Goal: Task Accomplishment & Management: Use online tool/utility

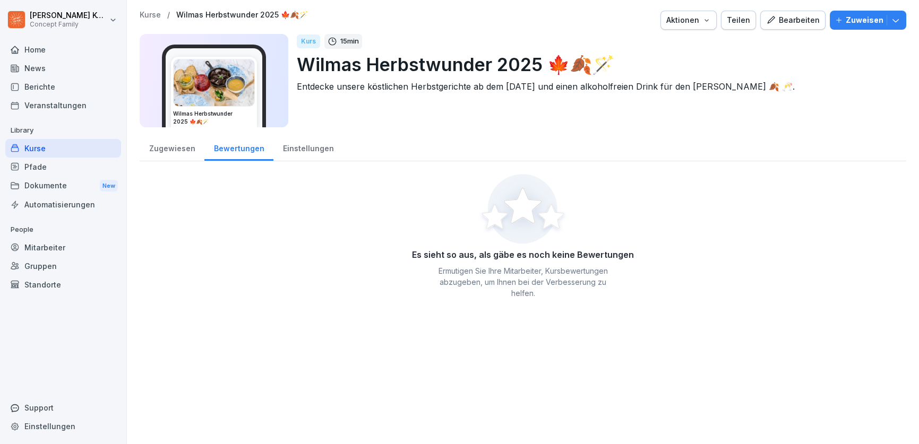
click at [179, 154] on div "Zugewiesen" at bounding box center [172, 147] width 65 height 27
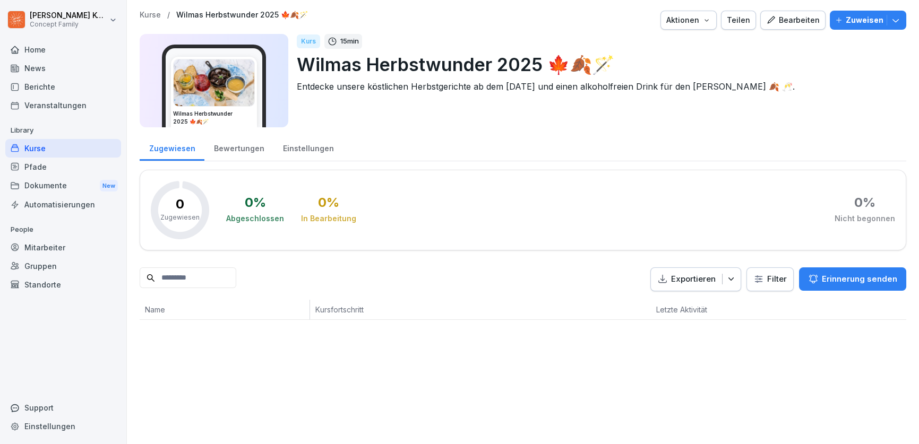
click at [230, 153] on div "Bewertungen" at bounding box center [238, 147] width 69 height 27
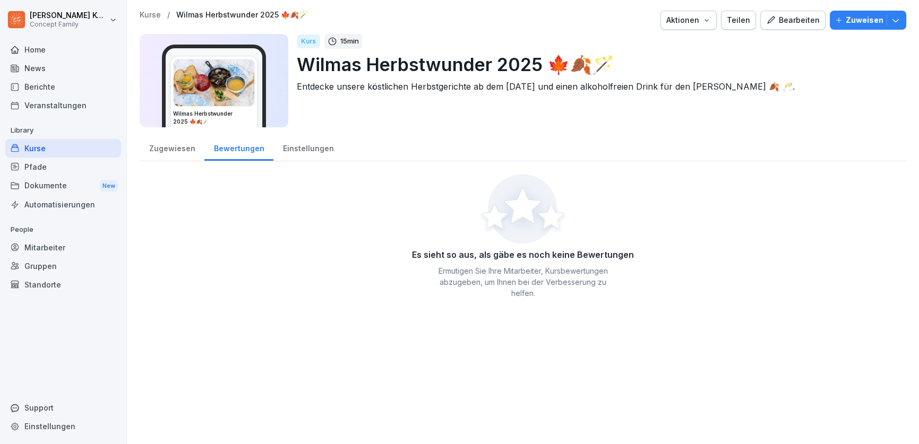
click at [784, 23] on div "Bearbeiten" at bounding box center [793, 20] width 54 height 12
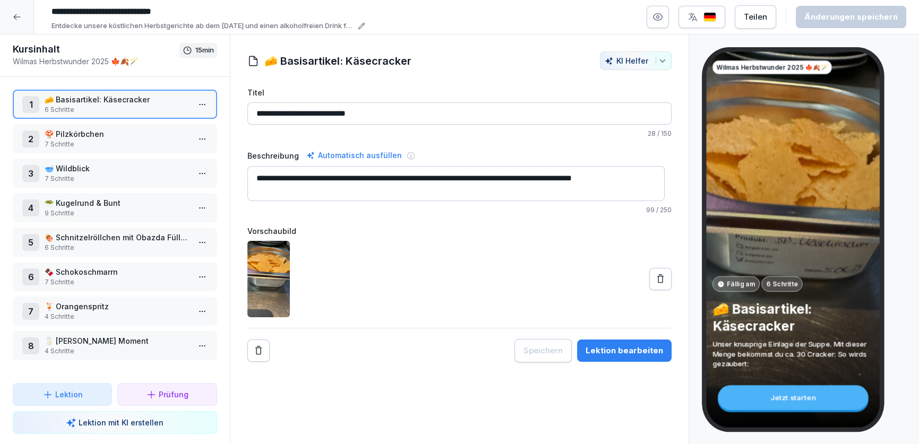
click at [102, 133] on p "🍄 Pilzkörbchen" at bounding box center [117, 133] width 145 height 11
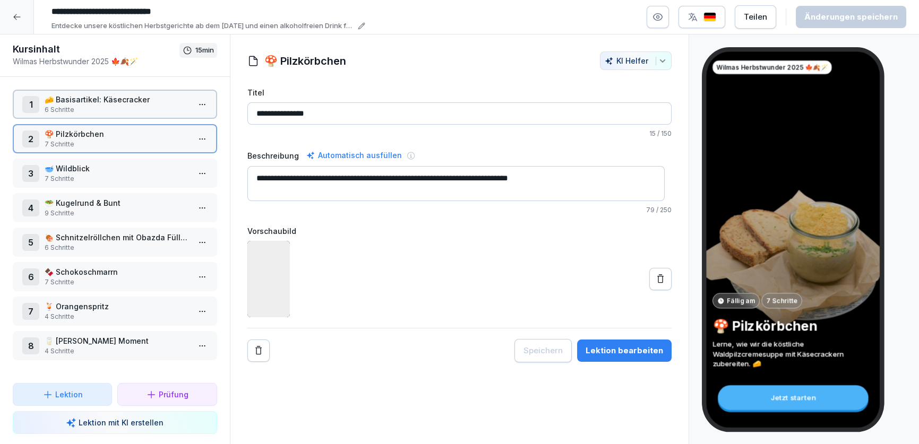
click at [97, 176] on p "7 Schritte" at bounding box center [117, 179] width 145 height 10
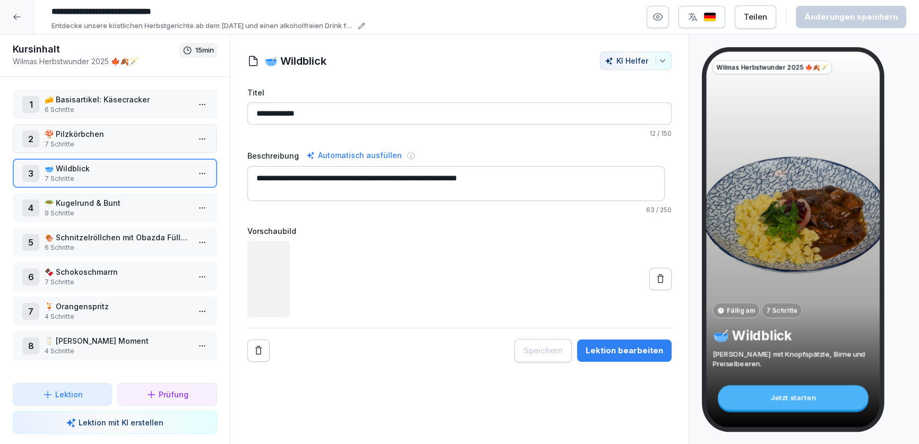
click at [107, 204] on p "🥗 Kugelrund & Bunt" at bounding box center [117, 202] width 145 height 11
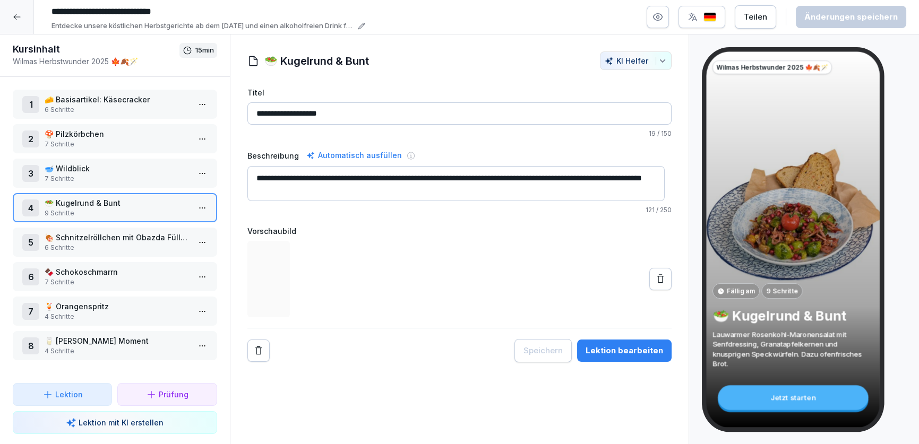
click at [106, 243] on p "6 Schritte" at bounding box center [117, 248] width 145 height 10
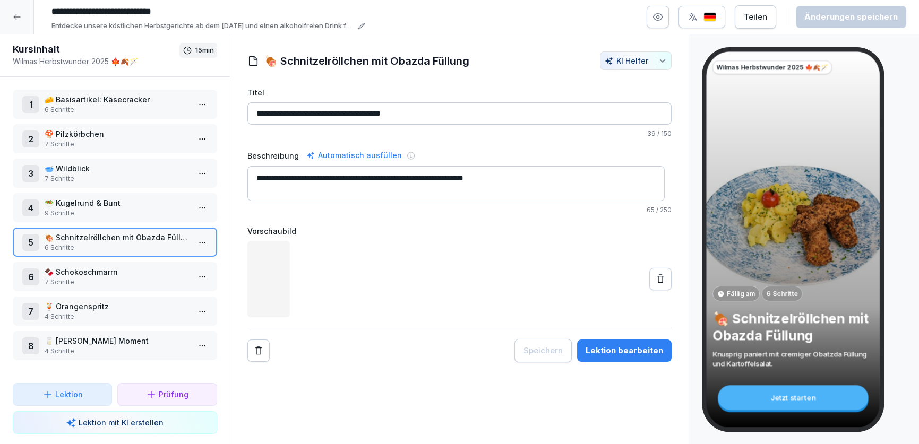
click at [106, 266] on p "🍫 Schokoschmarrn" at bounding box center [117, 271] width 145 height 11
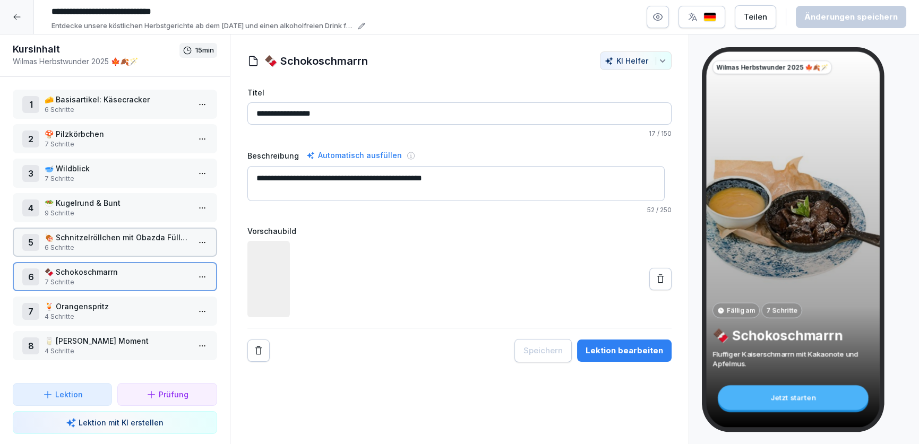
click at [116, 312] on p "4 Schritte" at bounding box center [117, 317] width 145 height 10
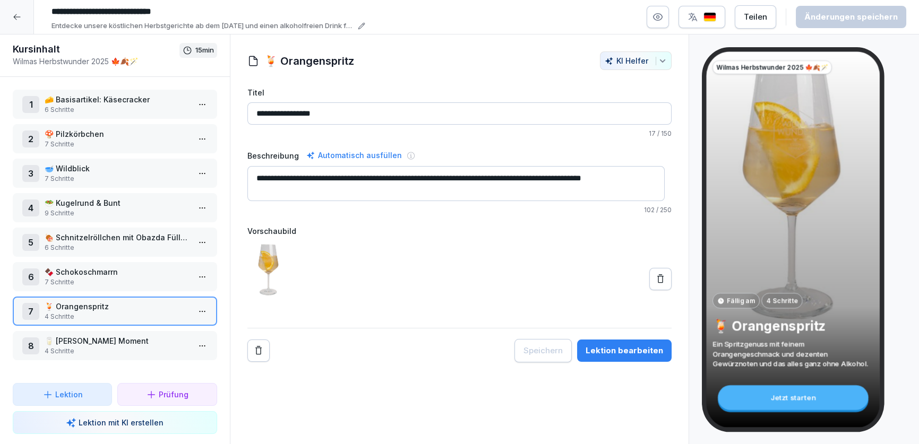
click at [113, 332] on div "8 🥛 Dein Baileys Moment 4 Schritte" at bounding box center [115, 345] width 204 height 29
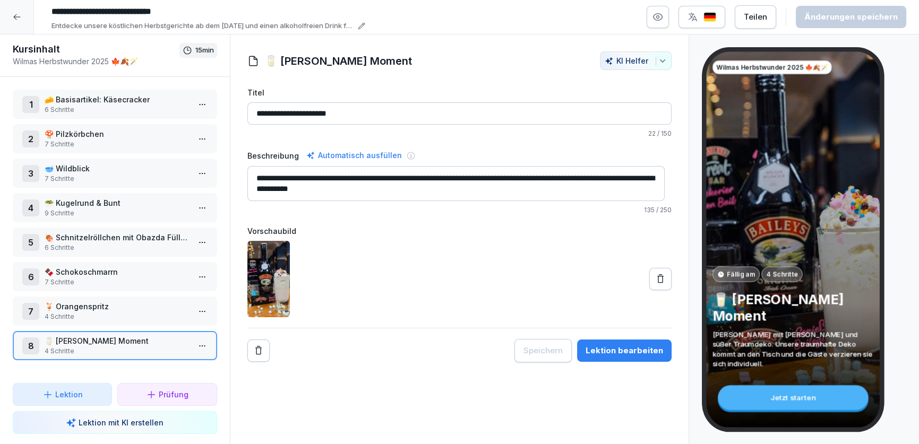
click at [19, 17] on icon at bounding box center [17, 17] width 8 height 8
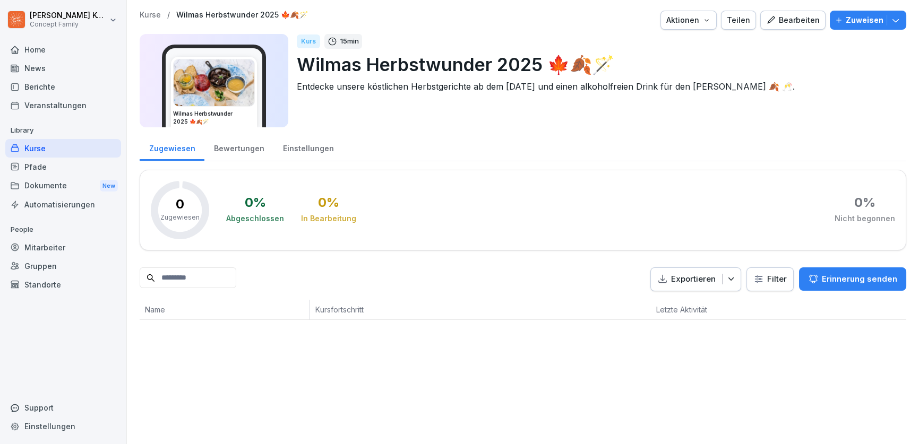
click at [44, 143] on div "Kurse" at bounding box center [63, 148] width 116 height 19
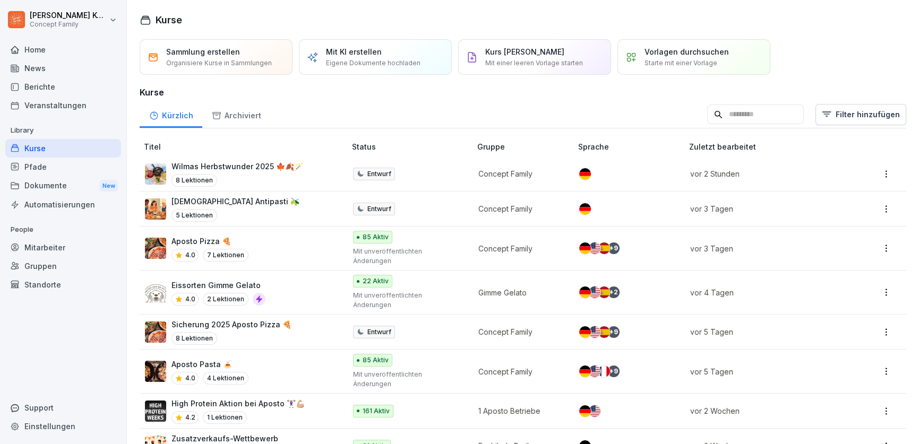
click at [769, 105] on input at bounding box center [755, 115] width 97 height 20
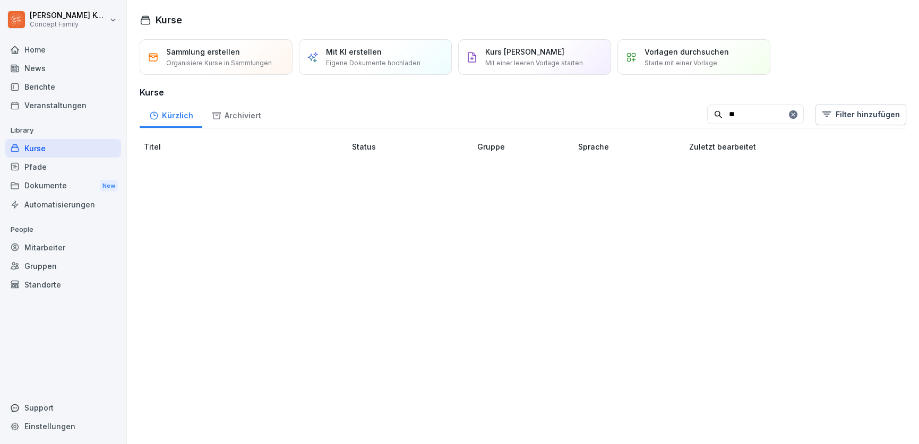
type input "*"
type input "****"
click at [224, 118] on div "Archiviert" at bounding box center [236, 114] width 68 height 27
click at [751, 113] on input "****" at bounding box center [755, 115] width 97 height 20
click at [791, 114] on icon at bounding box center [793, 114] width 4 height 4
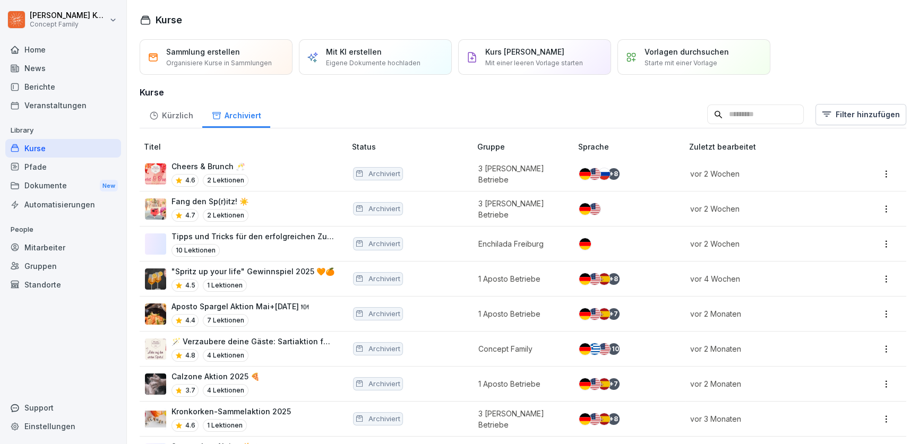
click at [183, 115] on div "Kürzlich" at bounding box center [171, 114] width 63 height 27
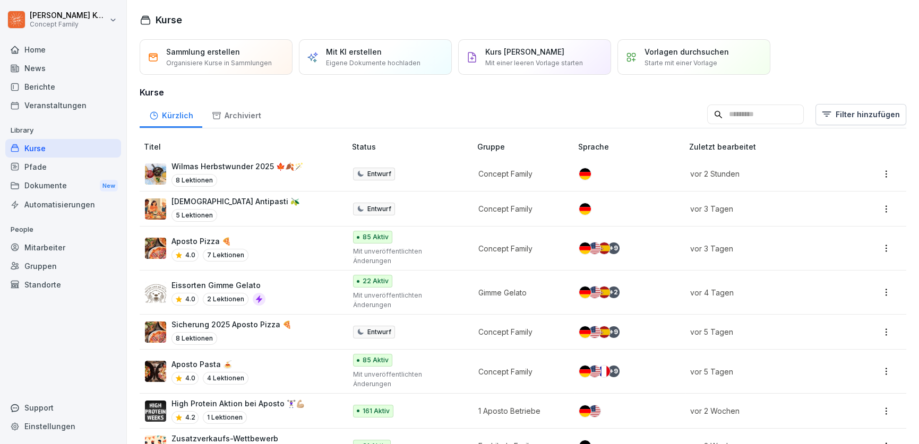
click at [778, 120] on input at bounding box center [755, 115] width 97 height 20
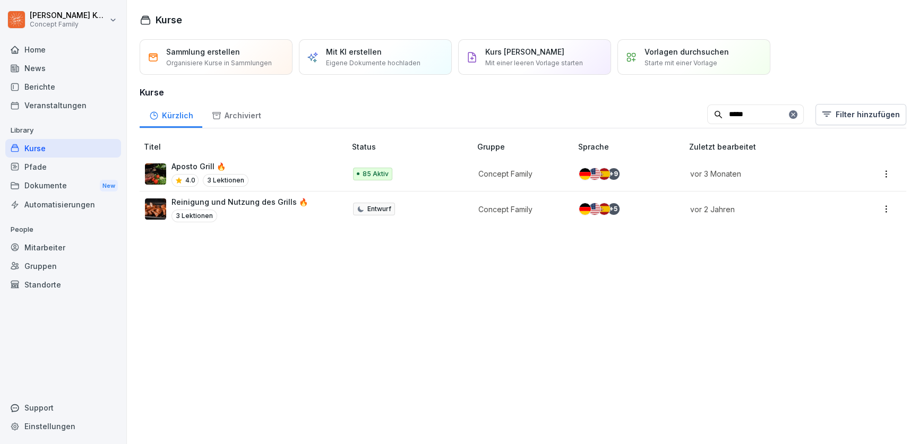
type input "*****"
click at [272, 160] on td "Aposto Grill 🔥 4.0 3 Lektionen" at bounding box center [244, 174] width 208 height 35
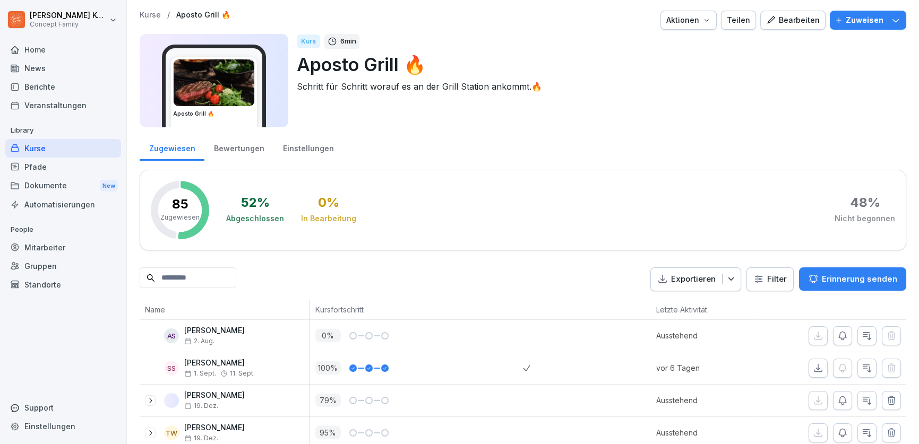
click at [215, 152] on div "Bewertungen" at bounding box center [238, 147] width 69 height 27
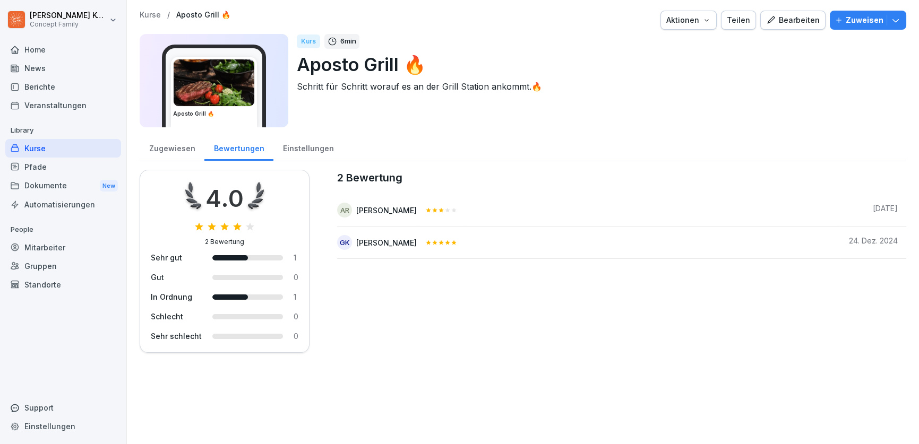
click at [794, 28] on button "Bearbeiten" at bounding box center [792, 20] width 65 height 19
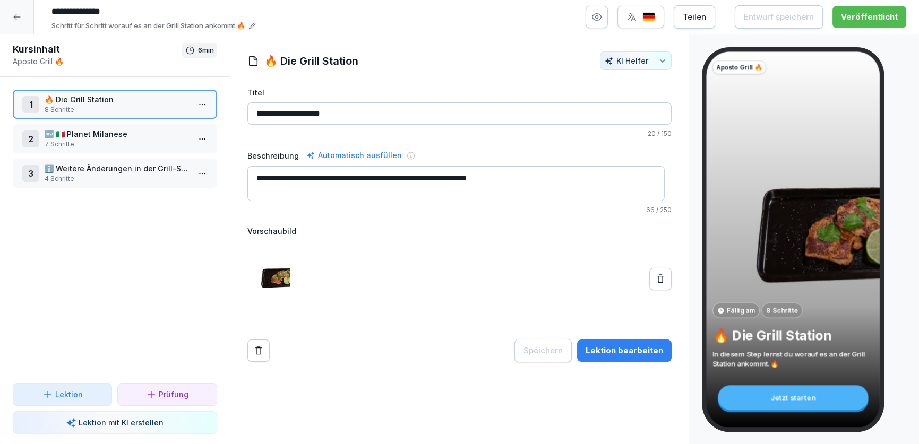
click at [103, 144] on p "7 Schritte" at bounding box center [117, 145] width 145 height 10
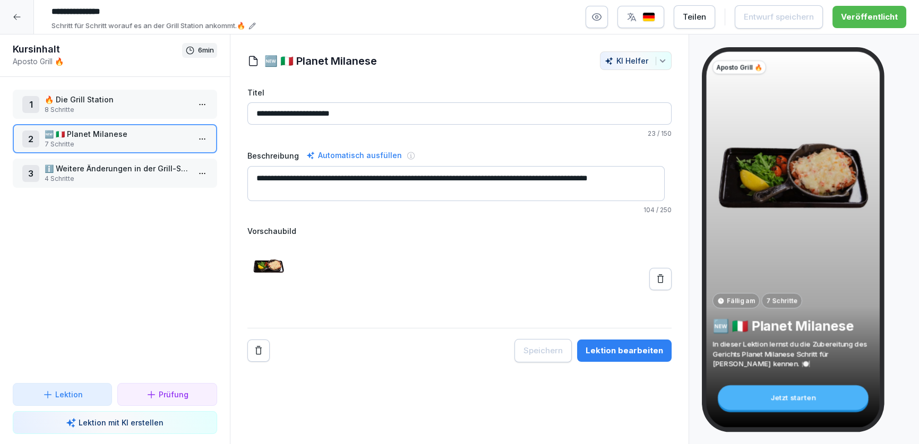
click at [84, 174] on p "4 Schritte" at bounding box center [117, 179] width 145 height 10
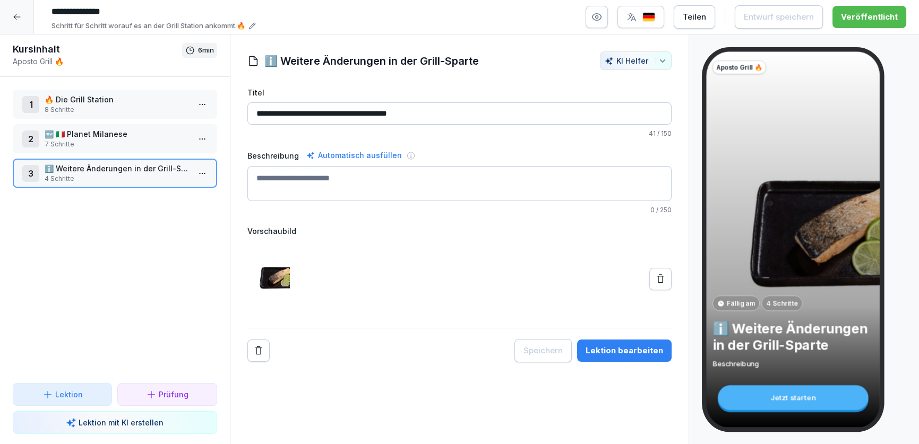
click at [98, 131] on p "🆕 🇮🇹 Planet Milanese" at bounding box center [117, 133] width 145 height 11
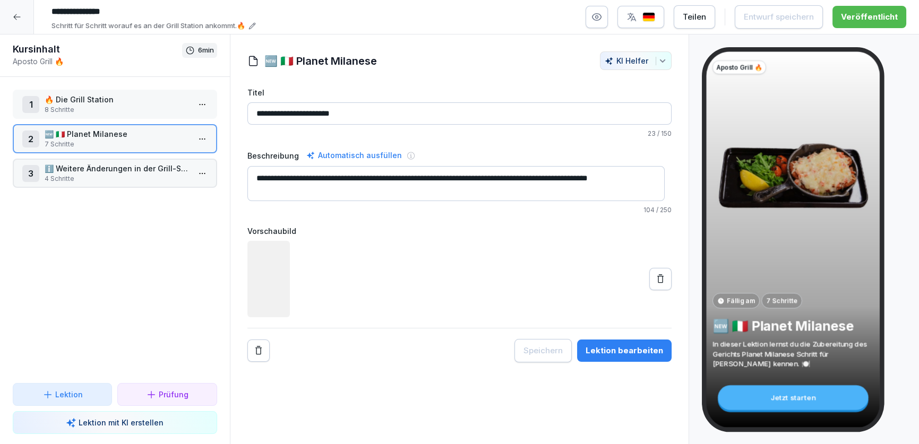
click at [100, 100] on p "🔥 Die Grill Station" at bounding box center [117, 99] width 145 height 11
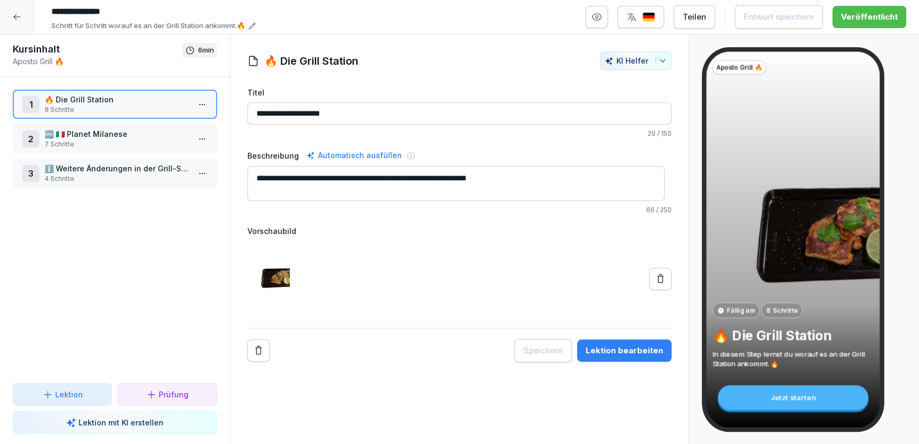
click at [607, 340] on button "Lektion bearbeiten" at bounding box center [624, 351] width 94 height 22
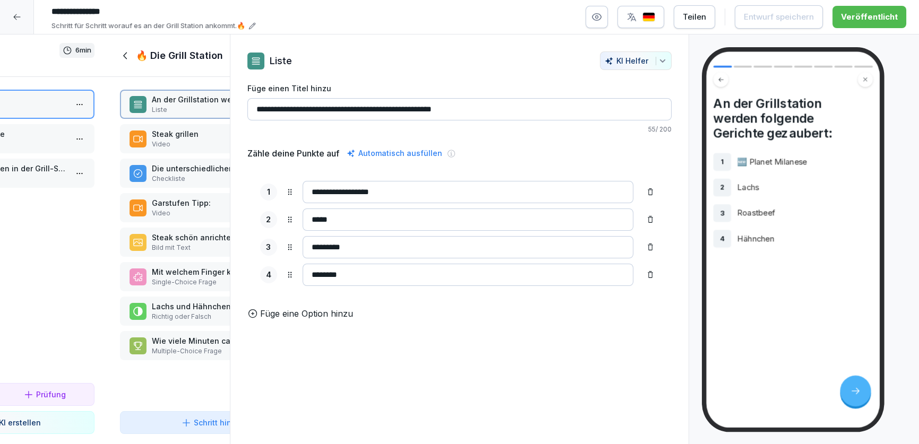
click at [606, 347] on div "**********" at bounding box center [460, 239] width 460 height 410
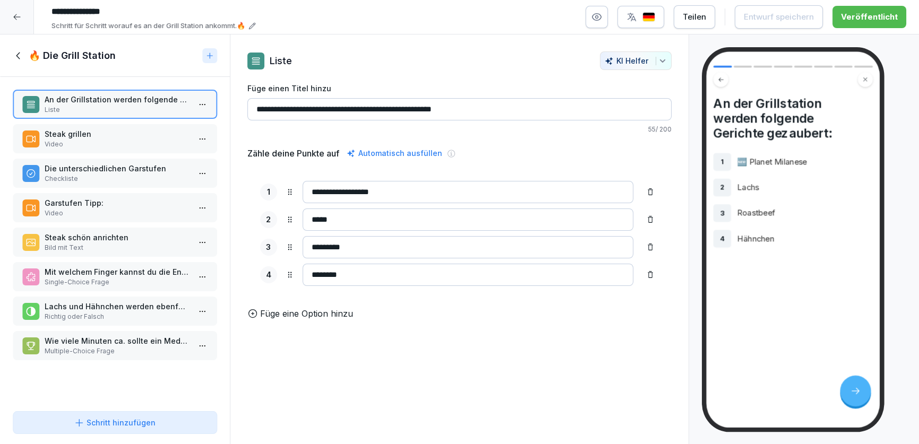
click at [374, 188] on input "**********" at bounding box center [467, 192] width 331 height 22
drag, startPoint x: 403, startPoint y: 191, endPoint x: 325, endPoint y: 192, distance: 78.6
click at [325, 192] on input "**********" at bounding box center [467, 192] width 331 height 22
click at [396, 186] on input "**********" at bounding box center [467, 192] width 331 height 22
drag, startPoint x: 392, startPoint y: 191, endPoint x: 325, endPoint y: 194, distance: 67.4
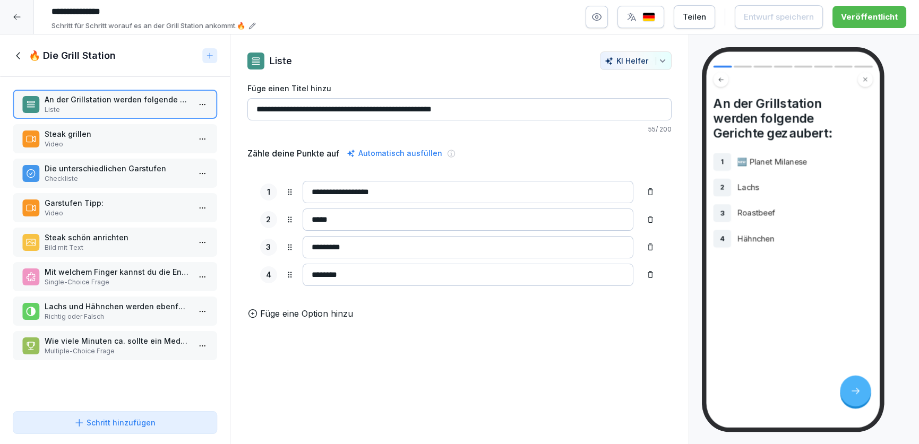
click at [325, 194] on input "**********" at bounding box center [467, 192] width 331 height 22
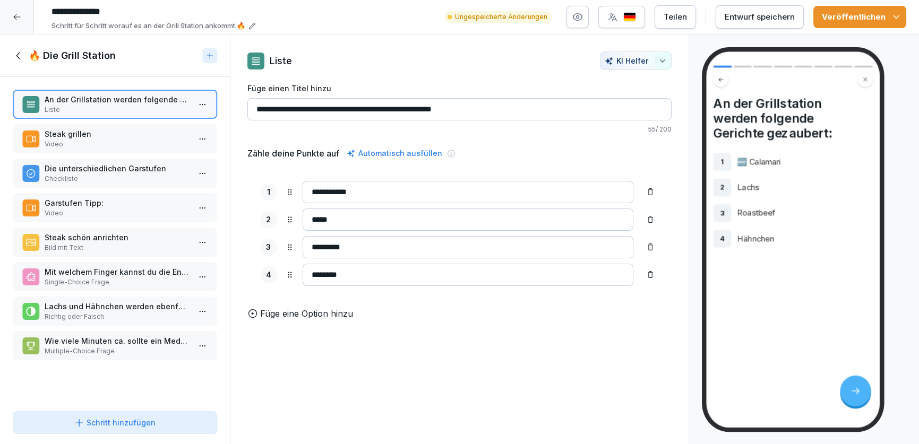
type input "**********"
click at [399, 220] on input "*****" at bounding box center [467, 220] width 331 height 22
type input "**********"
click at [373, 243] on input "*********" at bounding box center [467, 247] width 331 height 22
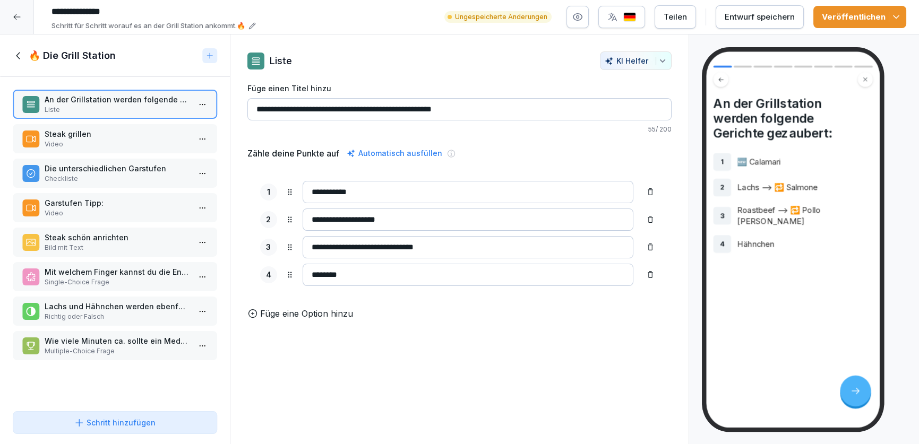
click at [426, 281] on input "********" at bounding box center [467, 275] width 331 height 22
drag, startPoint x: 349, startPoint y: 247, endPoint x: 306, endPoint y: 243, distance: 43.2
click at [306, 243] on input "**********" at bounding box center [467, 247] width 331 height 22
type input "**********"
drag, startPoint x: 340, startPoint y: 273, endPoint x: 296, endPoint y: 271, distance: 43.5
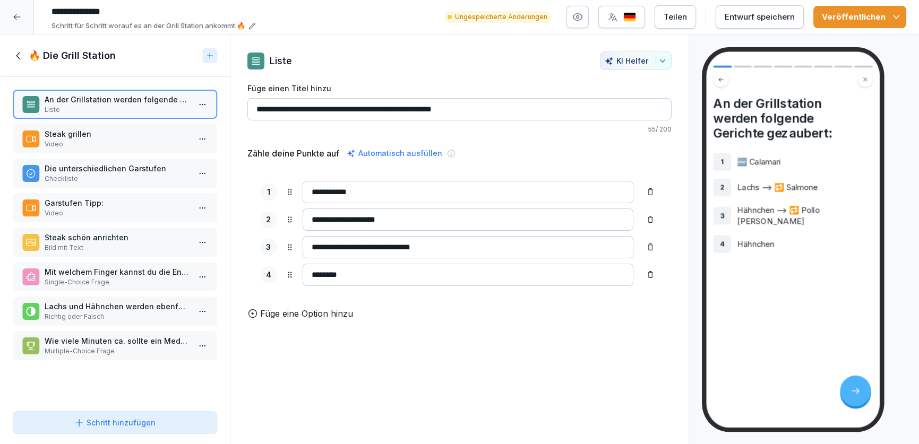
click at [296, 271] on div "4 ********" at bounding box center [459, 275] width 399 height 22
type input "**********"
click at [86, 142] on p "Video" at bounding box center [117, 145] width 145 height 10
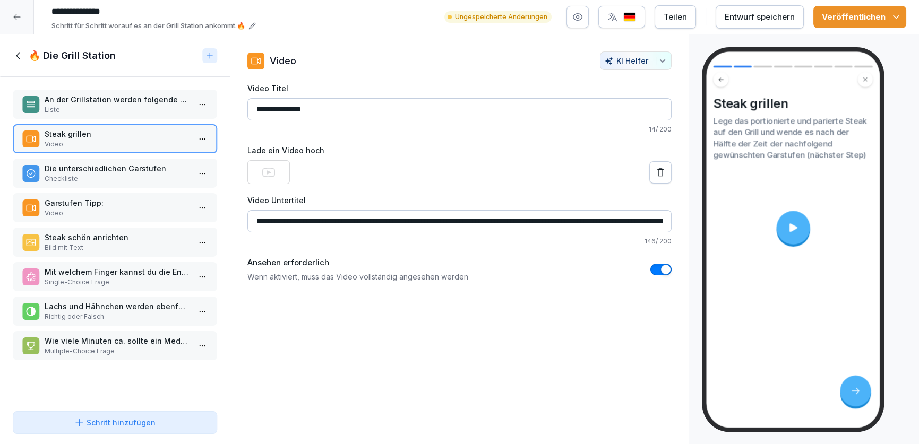
click at [94, 181] on p "Checkliste" at bounding box center [117, 179] width 145 height 10
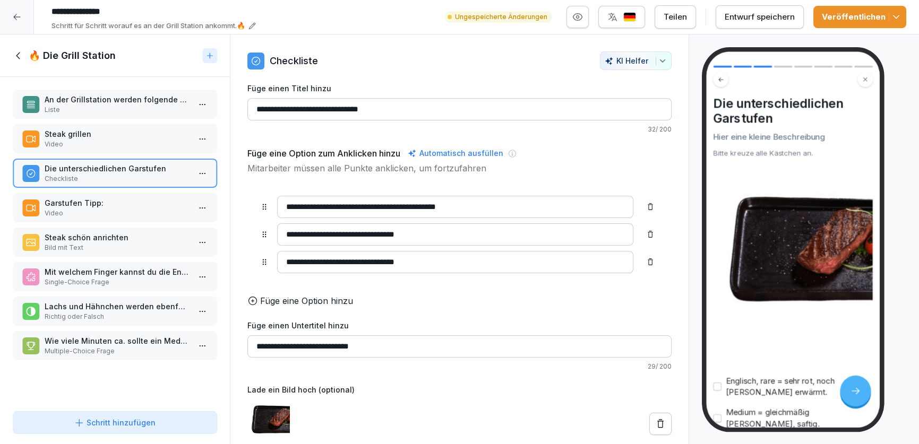
click at [98, 202] on p "Garstufen Tipp:" at bounding box center [117, 202] width 145 height 11
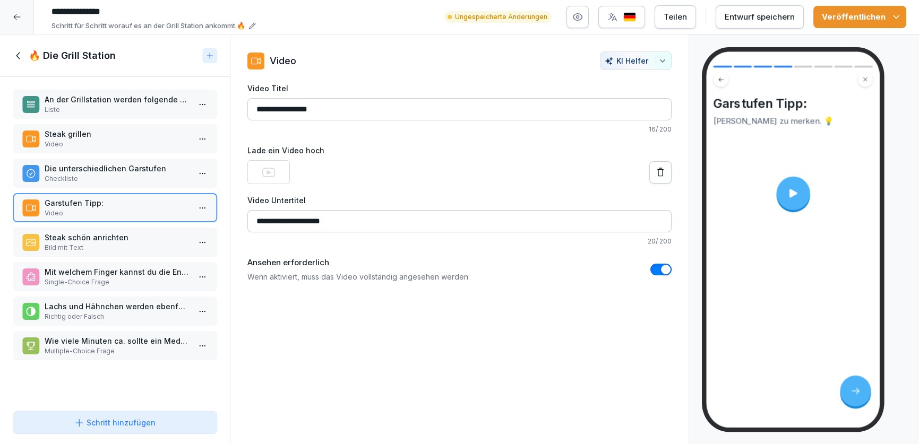
click at [106, 245] on p "Bild mit Text" at bounding box center [117, 248] width 145 height 10
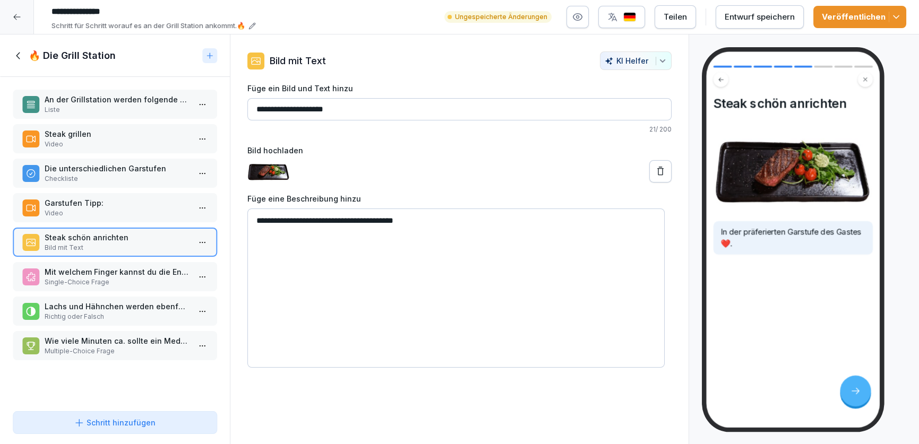
click at [657, 174] on icon at bounding box center [660, 171] width 6 height 8
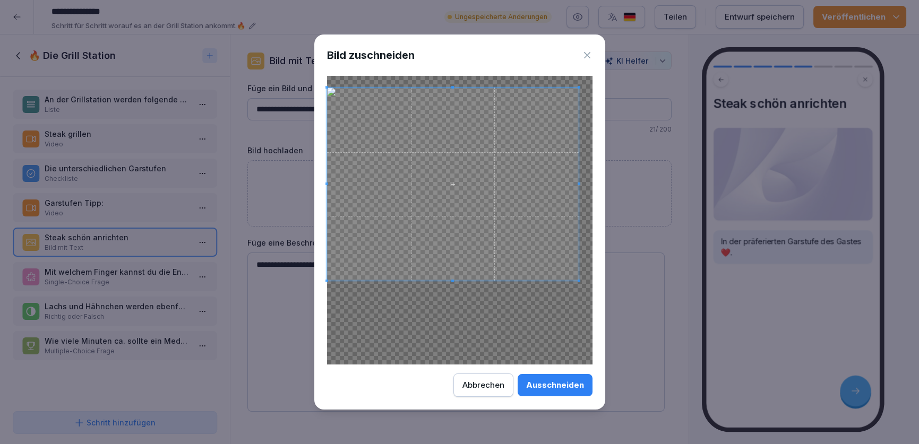
click at [577, 280] on span at bounding box center [578, 281] width 3 height 3
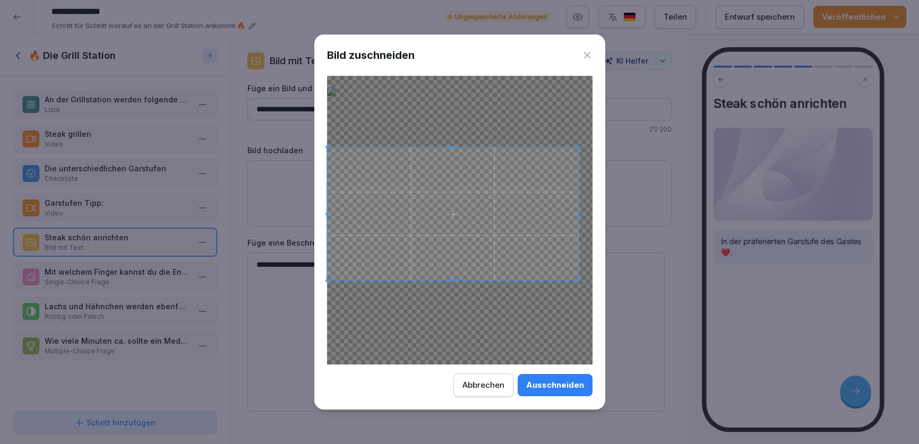
click at [583, 160] on div at bounding box center [459, 220] width 265 height 289
click at [573, 389] on div "Ausschneiden" at bounding box center [555, 385] width 58 height 12
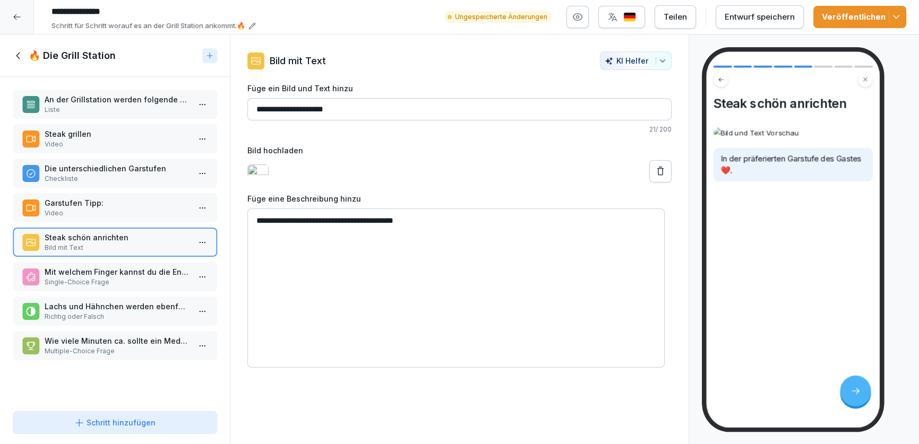
click at [124, 284] on p "Single-Choice Frage" at bounding box center [117, 283] width 145 height 10
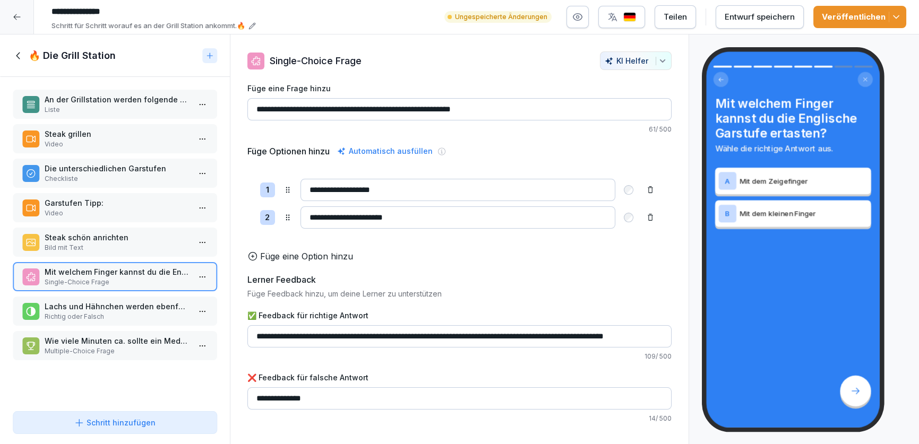
click at [135, 338] on p "Wie viele Minuten ca. sollte ein Medium Steak gegrillt werden" at bounding box center [117, 340] width 145 height 11
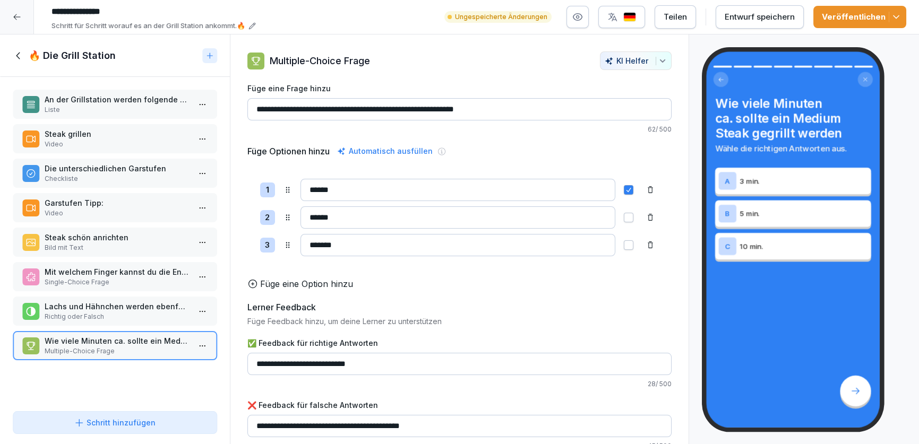
click at [120, 312] on p "Richtig oder Falsch" at bounding box center [117, 317] width 145 height 10
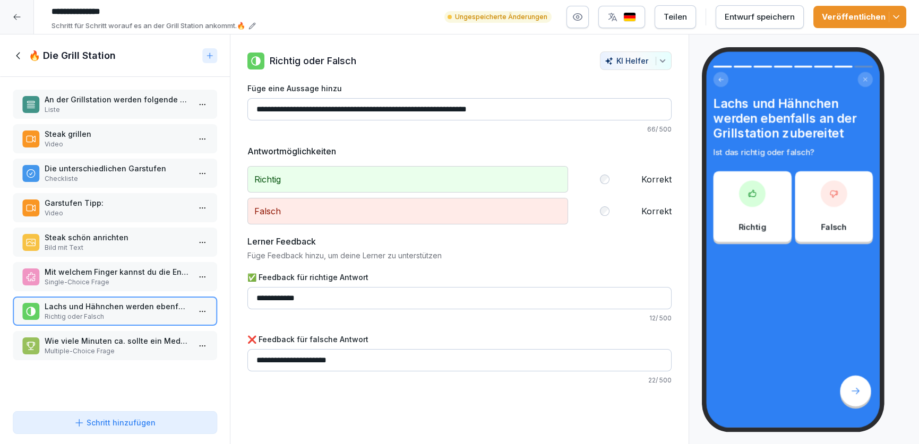
click at [88, 217] on div "Garstufen Tipp: Video" at bounding box center [115, 207] width 204 height 29
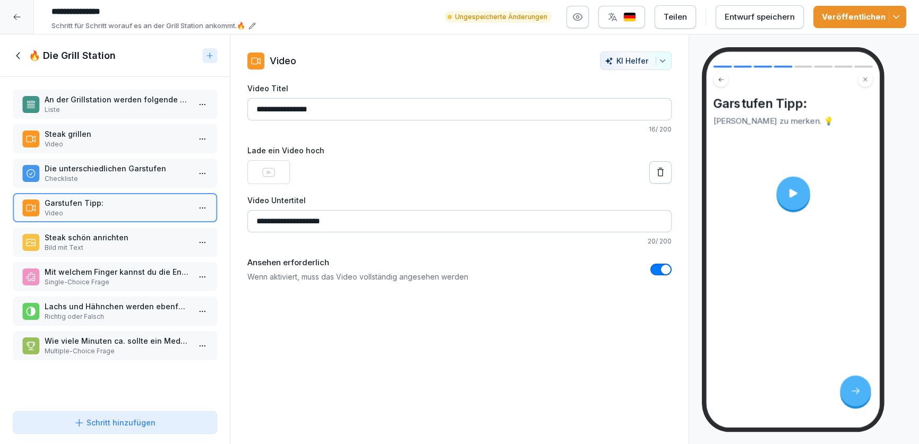
click at [84, 246] on p "Bild mit Text" at bounding box center [117, 248] width 145 height 10
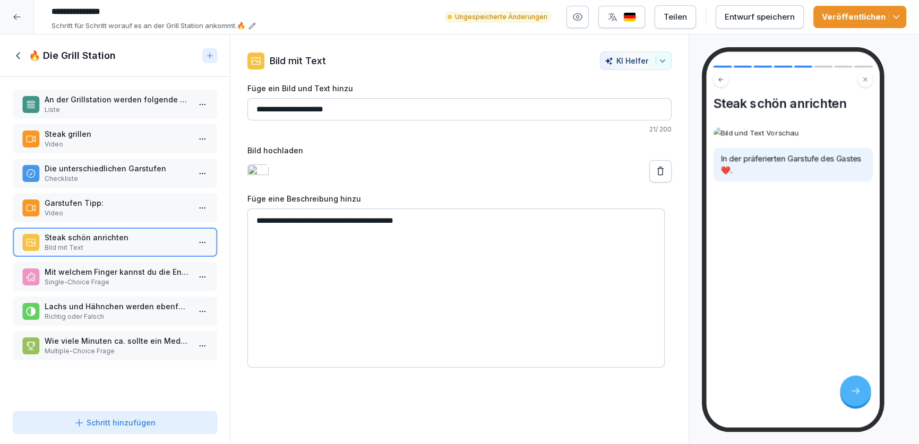
click at [89, 213] on p "Video" at bounding box center [117, 214] width 145 height 10
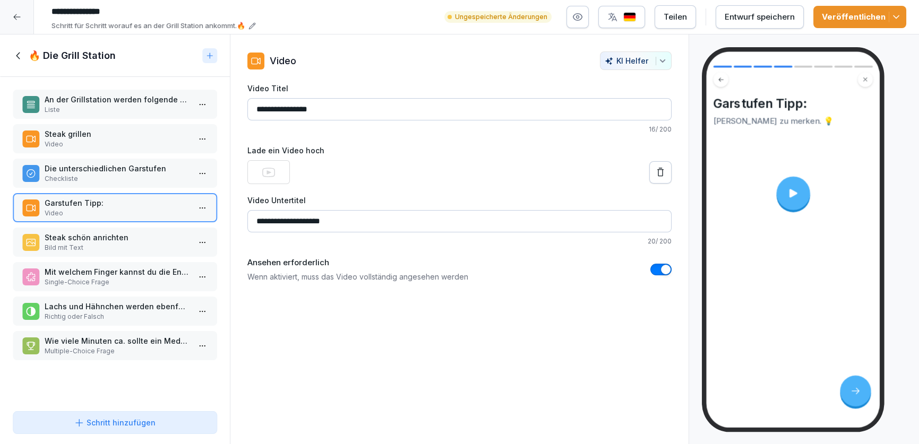
click at [87, 243] on p "Bild mit Text" at bounding box center [117, 248] width 145 height 10
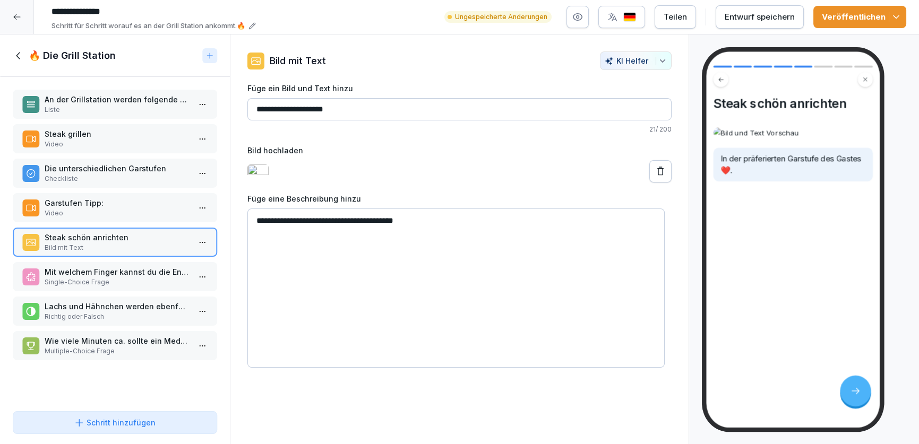
click at [18, 54] on icon at bounding box center [18, 55] width 4 height 7
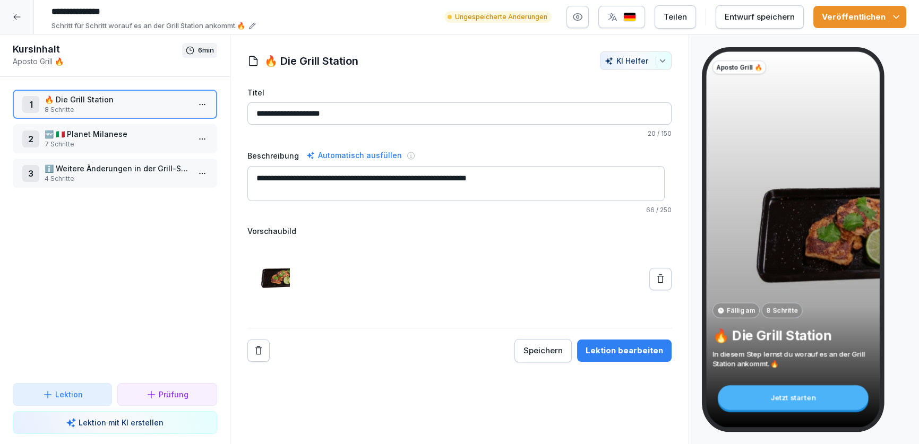
click at [657, 284] on button at bounding box center [660, 279] width 22 height 22
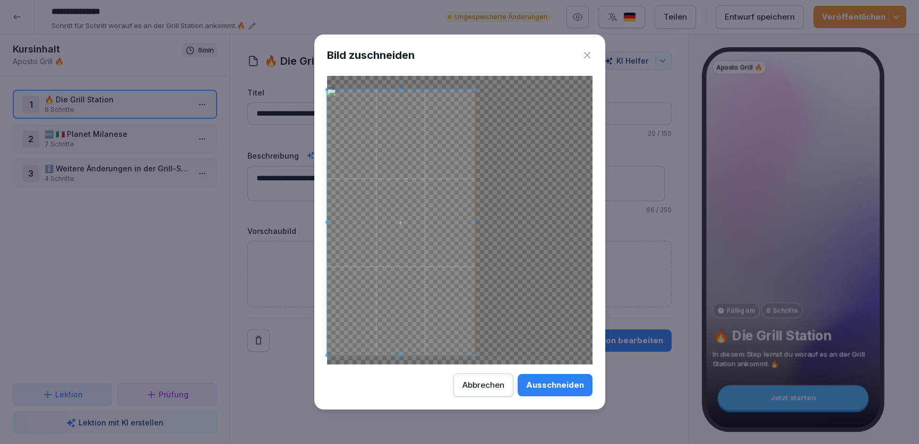
click at [418, 238] on span at bounding box center [401, 222] width 148 height 265
click at [563, 376] on button "Ausschneiden" at bounding box center [554, 385] width 75 height 22
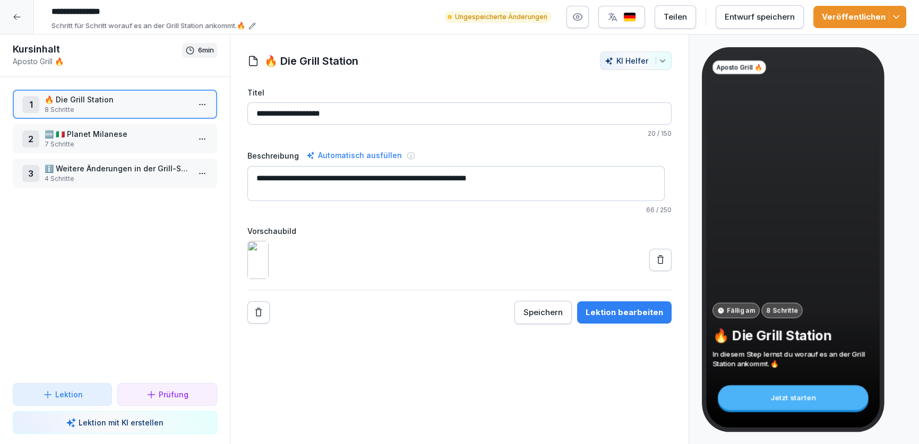
click at [634, 318] on div "Lektion bearbeiten" at bounding box center [623, 313] width 77 height 12
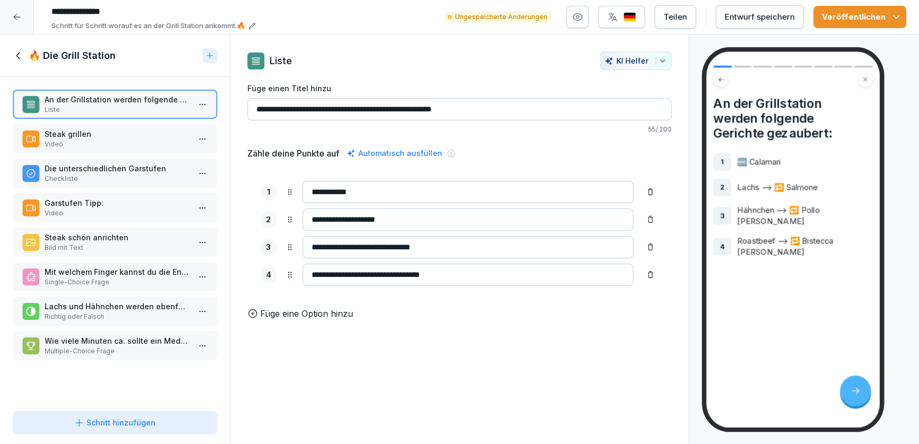
click at [131, 150] on div "Steak grillen Video" at bounding box center [115, 138] width 204 height 29
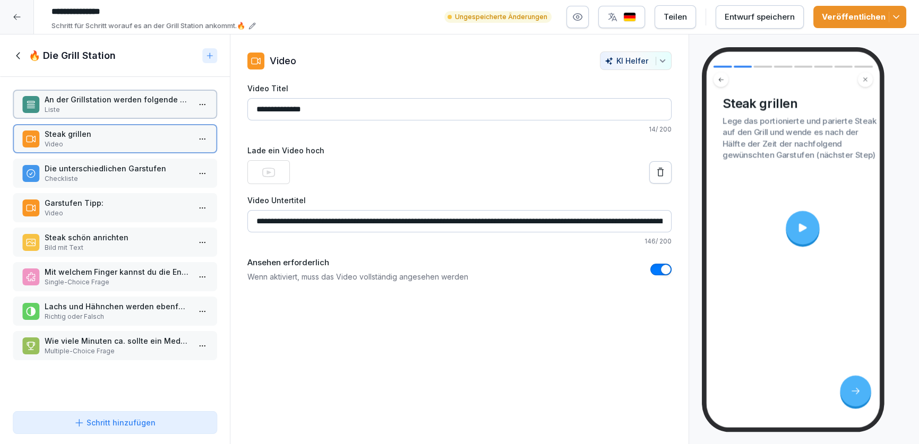
click at [136, 176] on p "Checkliste" at bounding box center [117, 179] width 145 height 10
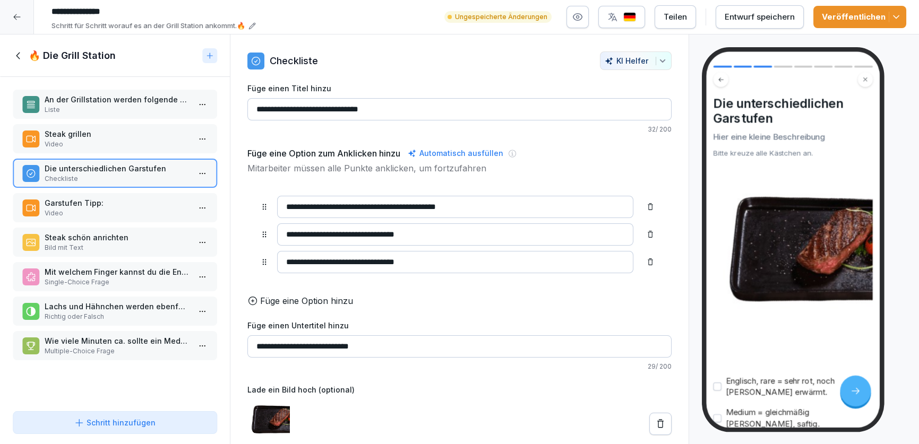
click at [134, 203] on p "Garstufen Tipp:" at bounding box center [117, 202] width 145 height 11
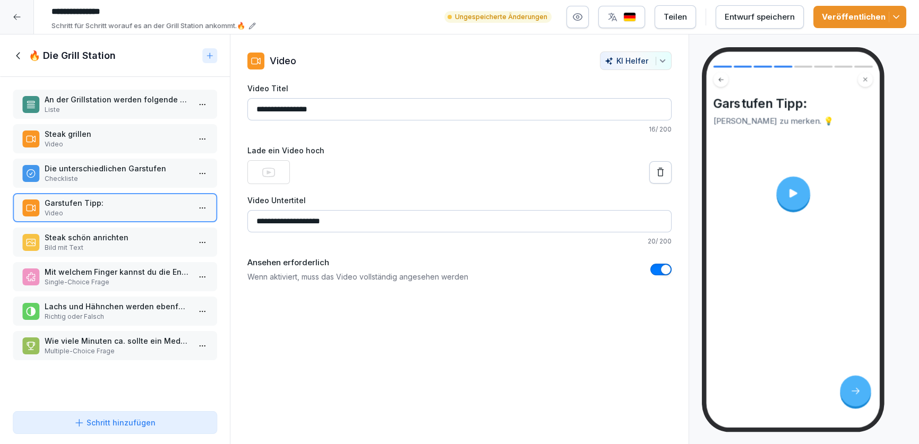
click at [131, 241] on p "Steak schön anrichten" at bounding box center [117, 237] width 145 height 11
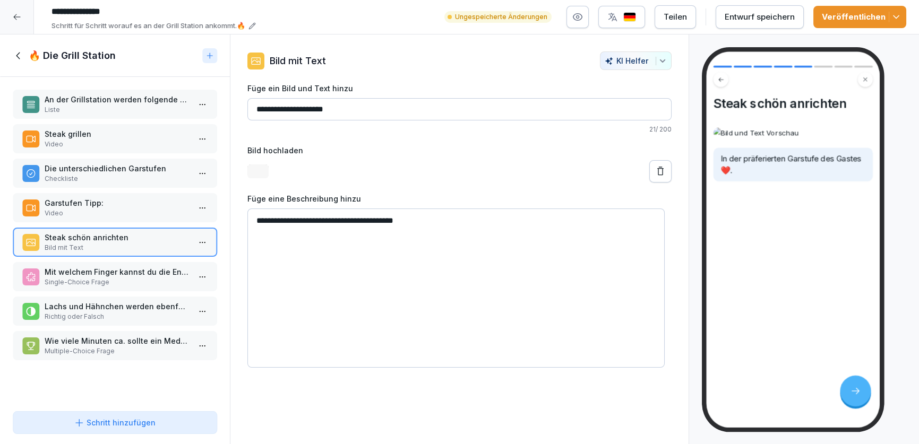
click at [129, 174] on p "Checkliste" at bounding box center [117, 179] width 145 height 10
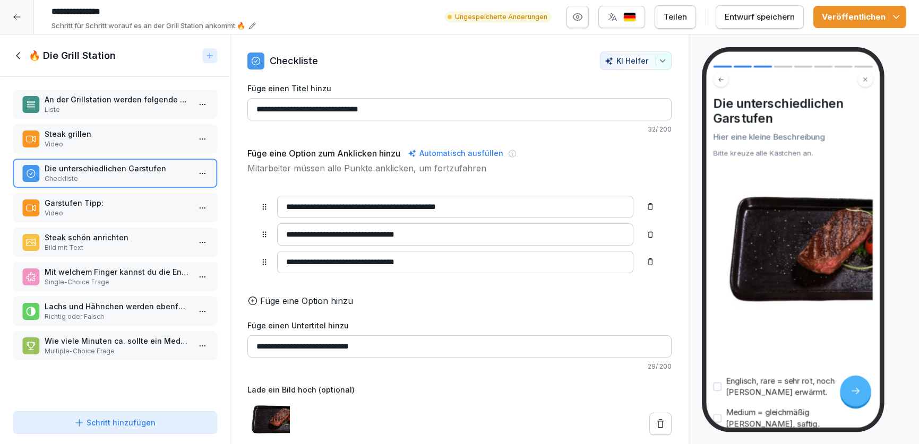
click at [127, 243] on p "Bild mit Text" at bounding box center [117, 248] width 145 height 10
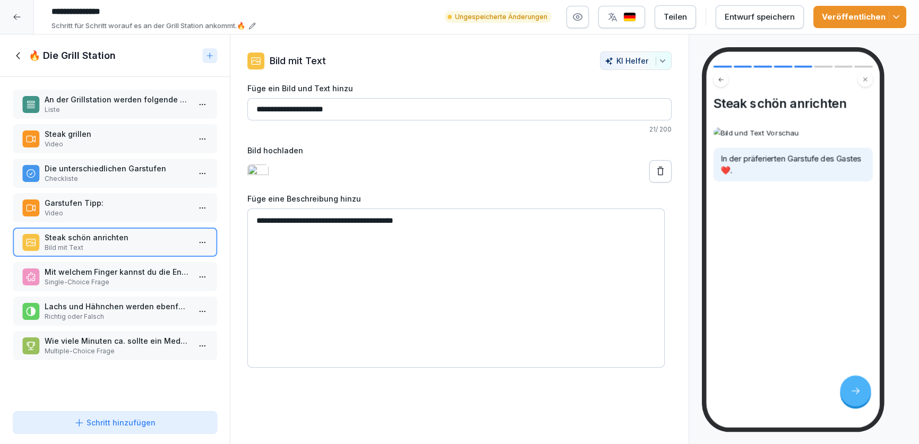
click at [134, 291] on div "An der Grillstation werden folgende Gerichte gezaubert: Liste Steak grillen Vid…" at bounding box center [115, 242] width 230 height 330
click at [133, 310] on p "Lachs und Hähnchen werden ebenfalls an der Grillstation zubereitet" at bounding box center [117, 306] width 145 height 11
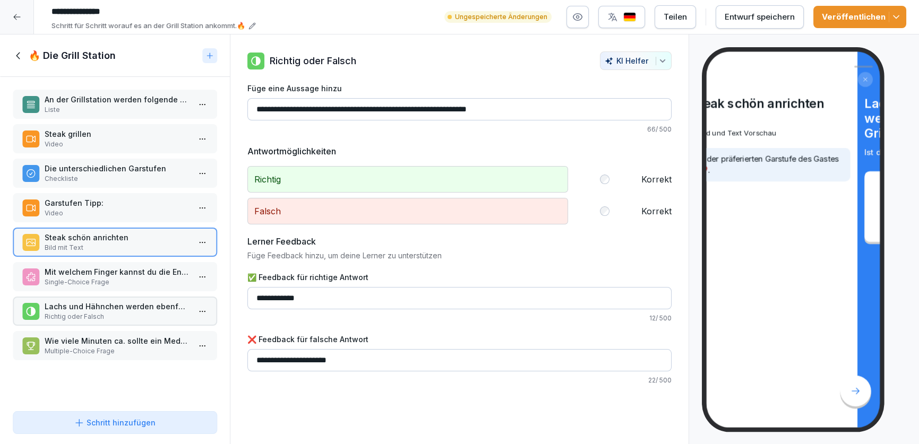
click at [131, 350] on p "Multiple-Choice Frage" at bounding box center [117, 352] width 145 height 10
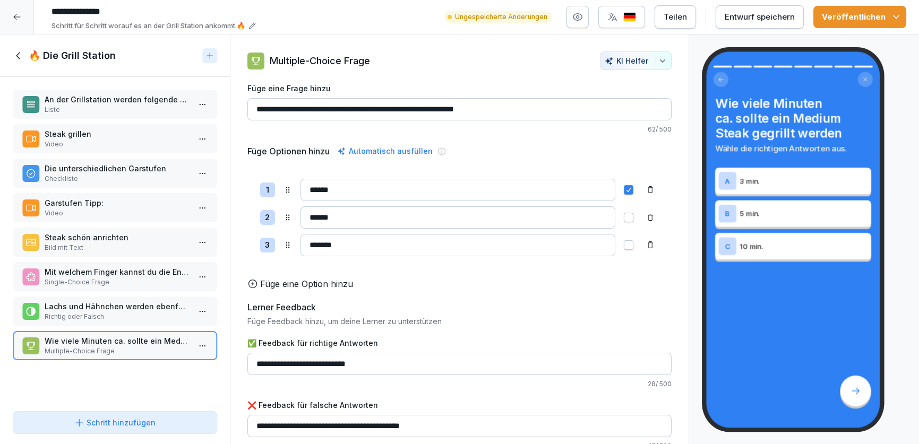
click at [16, 54] on icon at bounding box center [18, 55] width 4 height 7
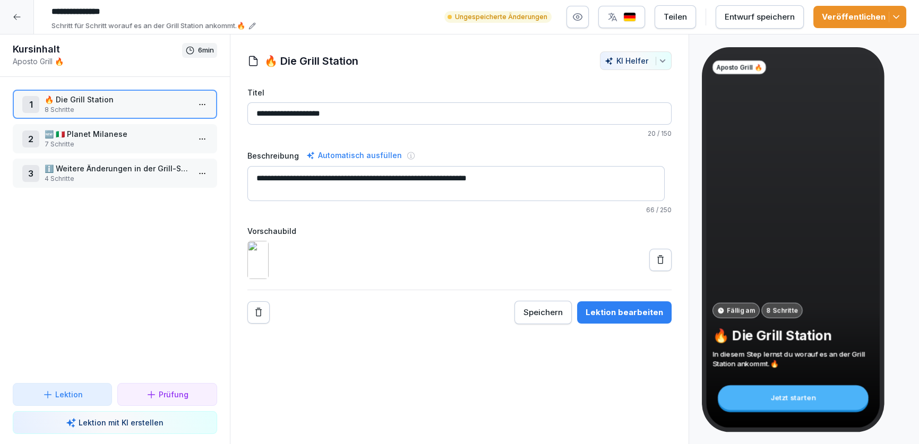
click at [71, 127] on div "2 🆕 🇮🇹 Planet Milanese 7 Schritte" at bounding box center [115, 138] width 204 height 29
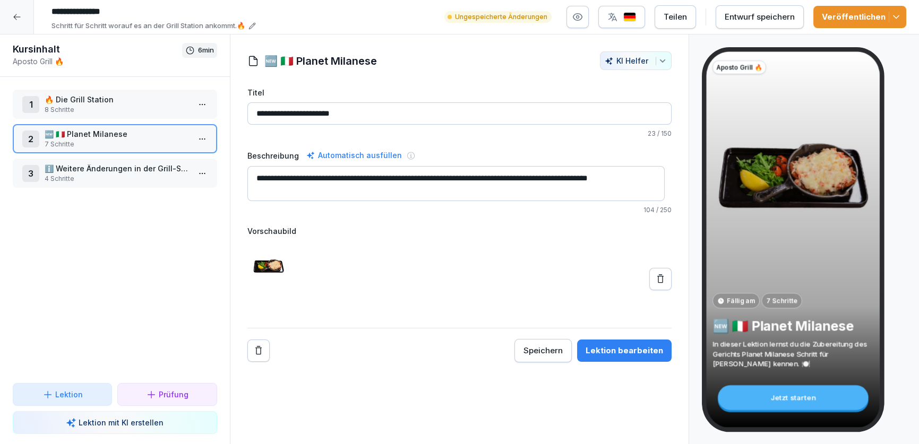
click at [85, 111] on p "8 Schritte" at bounding box center [117, 110] width 145 height 10
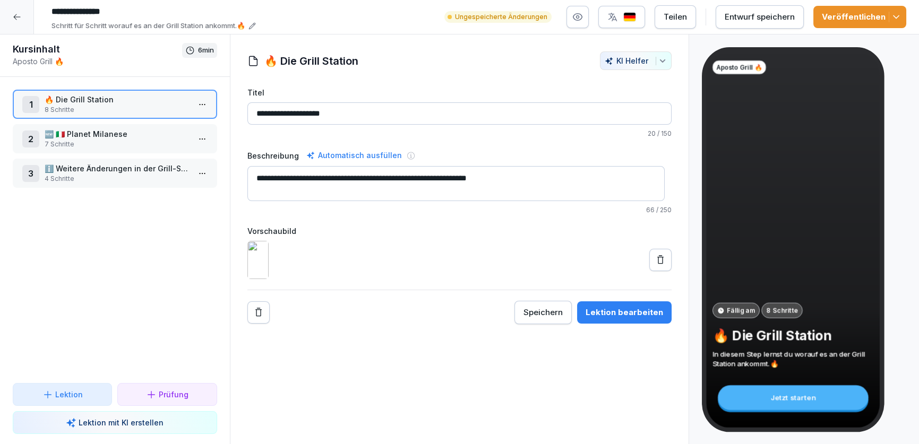
click at [127, 152] on div "1 🔥 Die Grill Station 8 Schritte 2 🆕 🇮🇹 Planet Milanese 7 Schritte 3 ℹ️ Weitere…" at bounding box center [115, 230] width 230 height 306
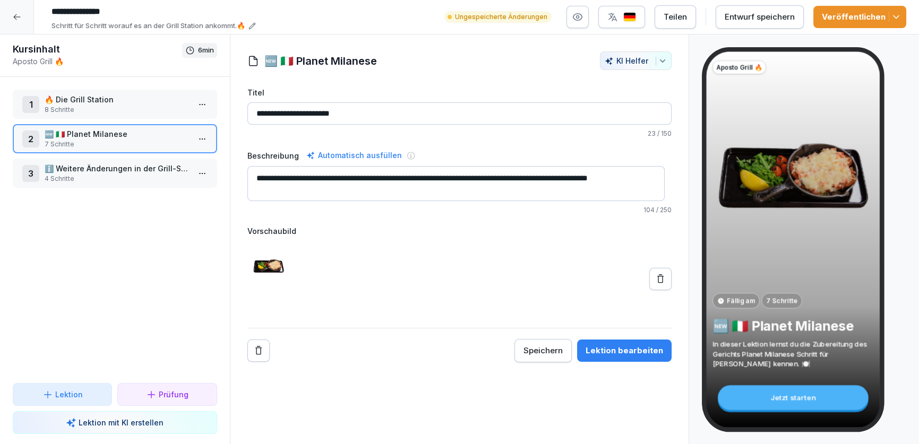
click at [143, 102] on p "🔥 Die Grill Station" at bounding box center [117, 99] width 145 height 11
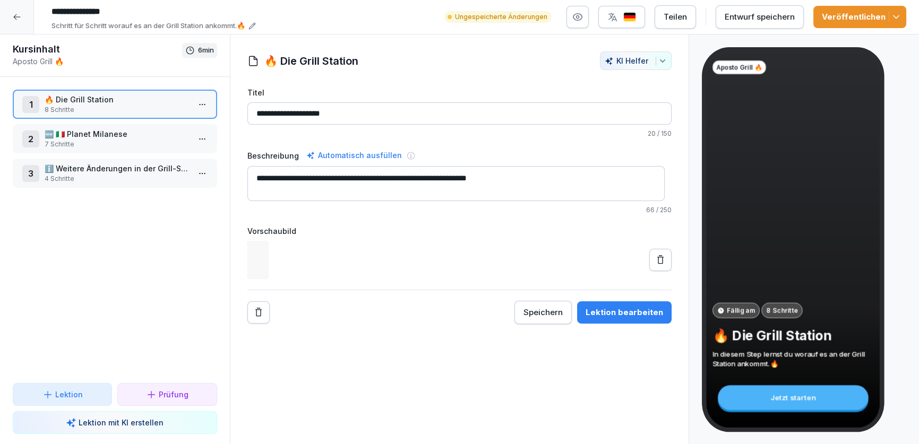
click at [610, 318] on div "Lektion bearbeiten" at bounding box center [623, 313] width 77 height 12
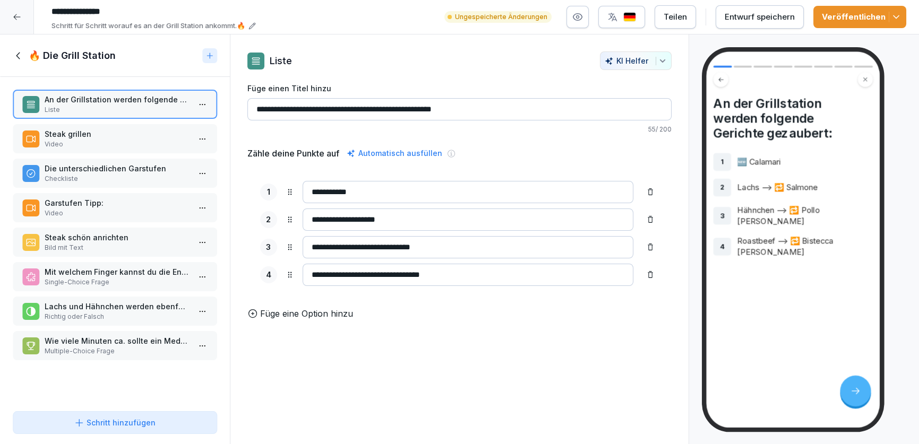
click at [74, 143] on p "Video" at bounding box center [117, 145] width 145 height 10
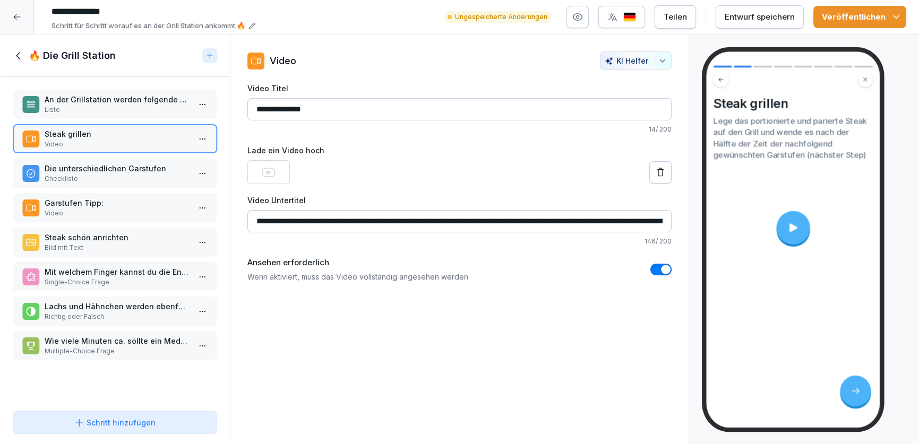
click at [82, 180] on p "Checkliste" at bounding box center [117, 179] width 145 height 10
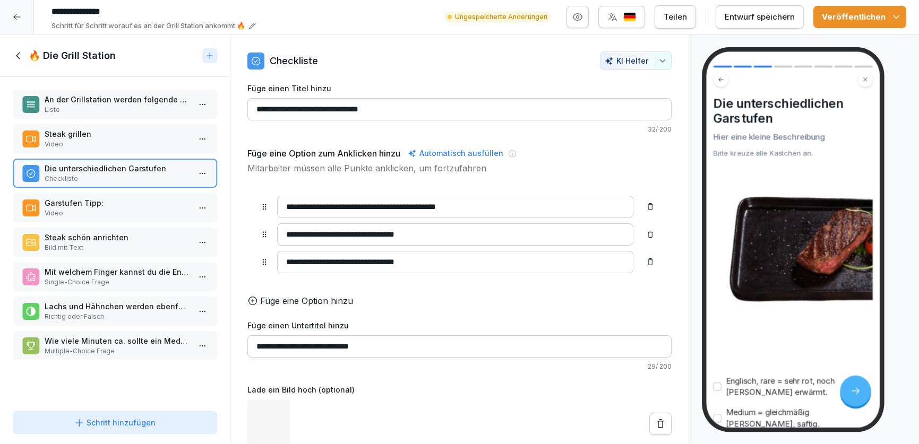
click at [84, 209] on p "Video" at bounding box center [117, 214] width 145 height 10
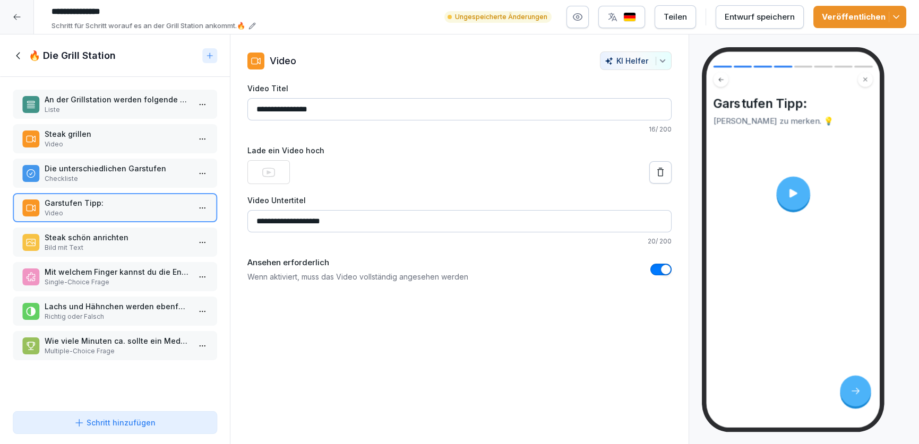
click at [114, 248] on p "Bild mit Text" at bounding box center [117, 248] width 145 height 10
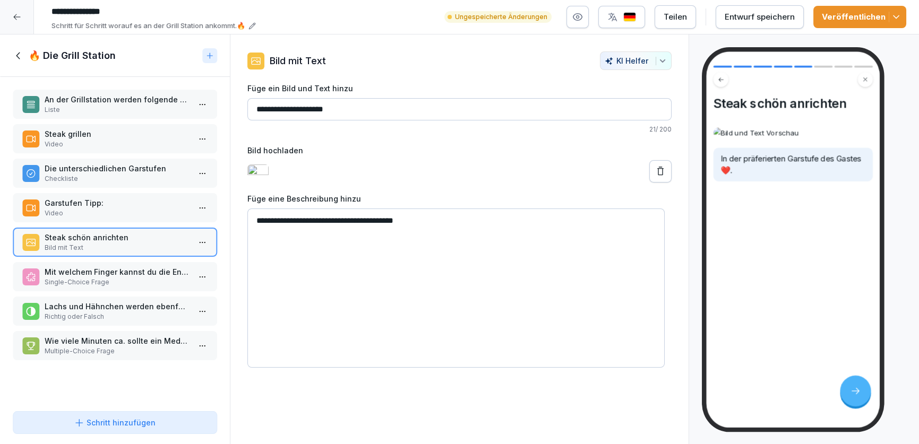
click at [136, 428] on button "Schritt hinzufügen" at bounding box center [115, 422] width 204 height 23
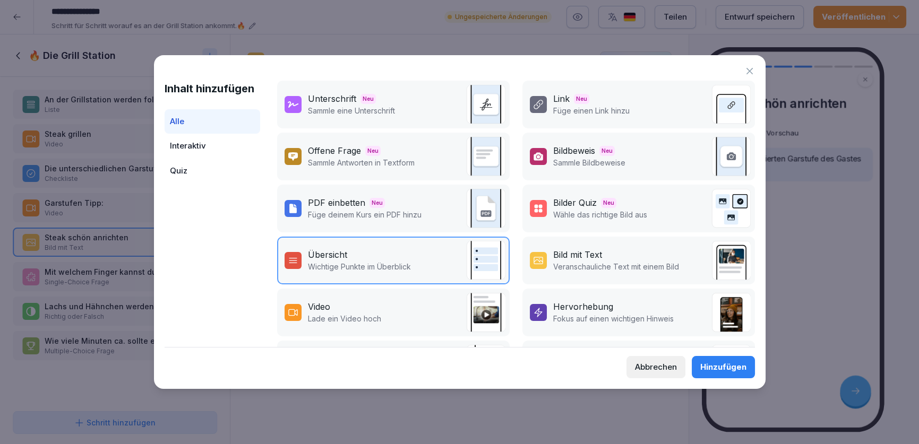
click at [567, 264] on p "Veranschauliche Text mit einem Bild" at bounding box center [616, 266] width 126 height 11
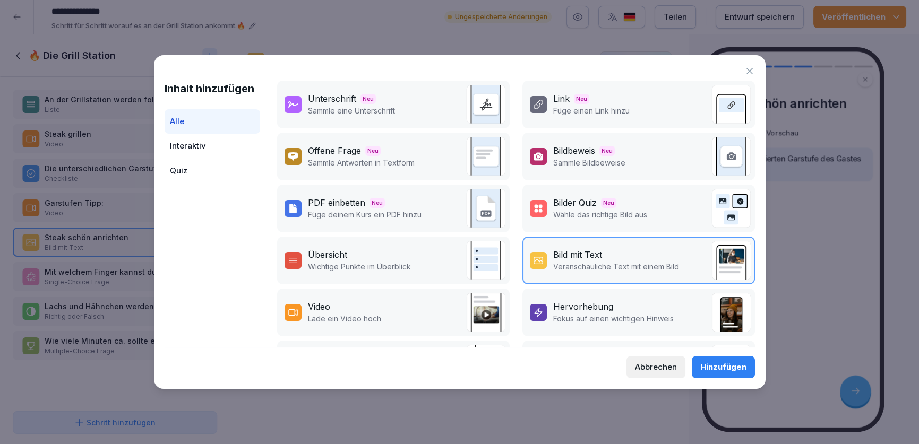
click at [711, 369] on div "Hinzufügen" at bounding box center [723, 367] width 46 height 12
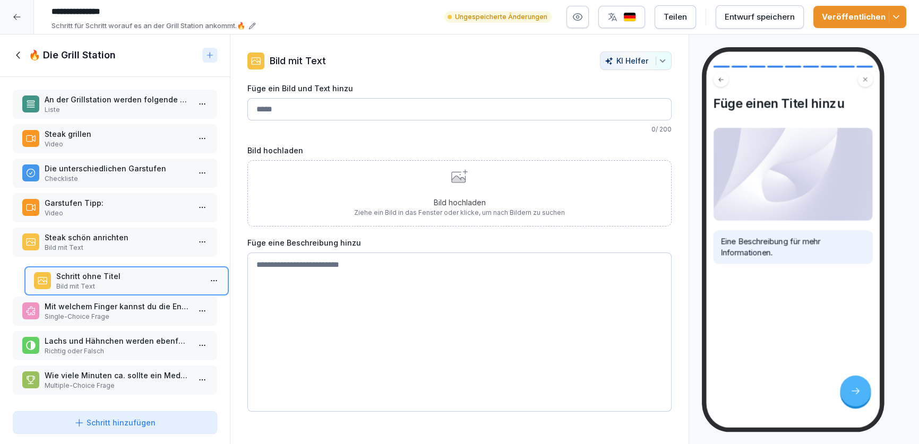
drag, startPoint x: 96, startPoint y: 376, endPoint x: 107, endPoint y: 274, distance: 102.6
click at [107, 274] on p "Schritt ohne Titel" at bounding box center [128, 276] width 145 height 11
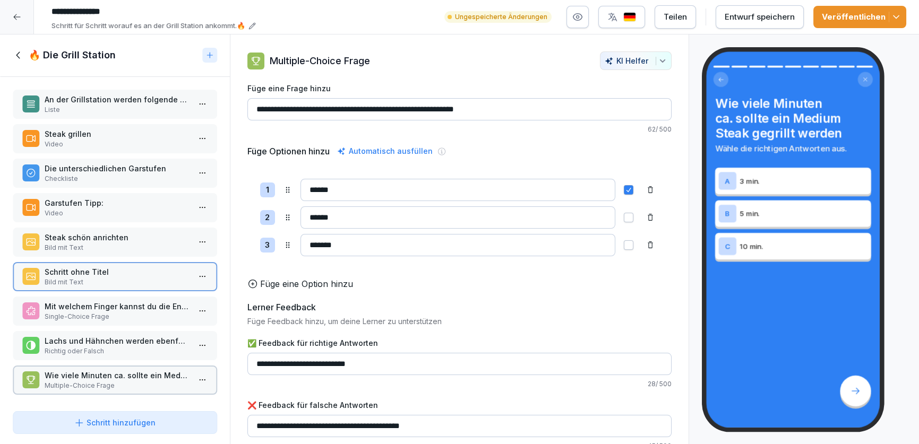
click at [81, 273] on p "Schritt ohne Titel" at bounding box center [117, 271] width 145 height 11
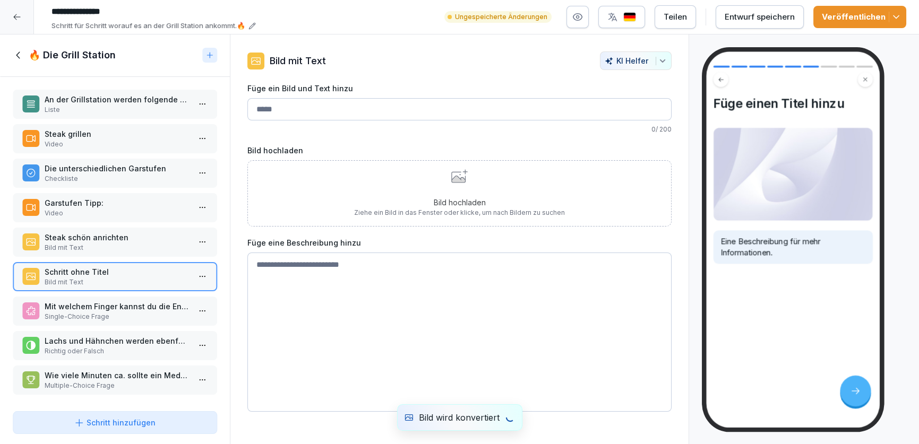
click at [358, 297] on textarea at bounding box center [459, 332] width 425 height 159
type textarea "**********"
